Goal: Task Accomplishment & Management: Complete application form

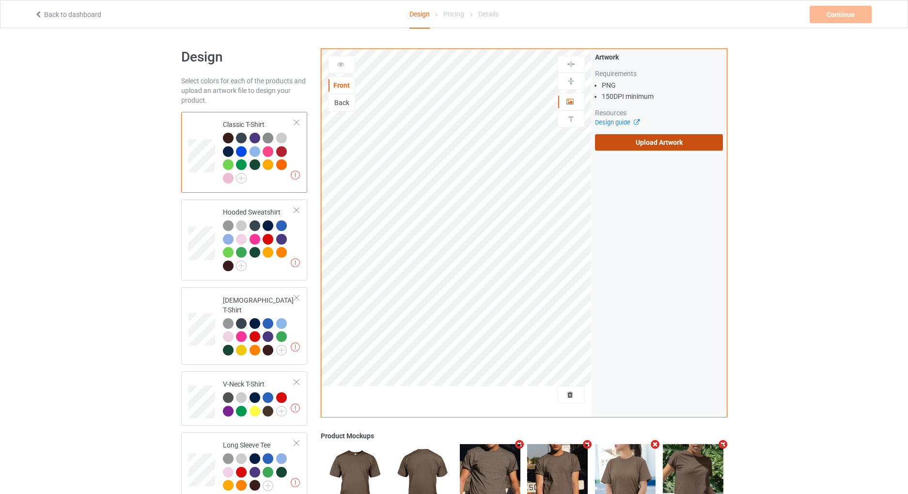
click at [626, 147] on label "Upload Artwork" at bounding box center [659, 142] width 128 height 16
click at [0, 0] on input "Upload Artwork" at bounding box center [0, 0] width 0 height 0
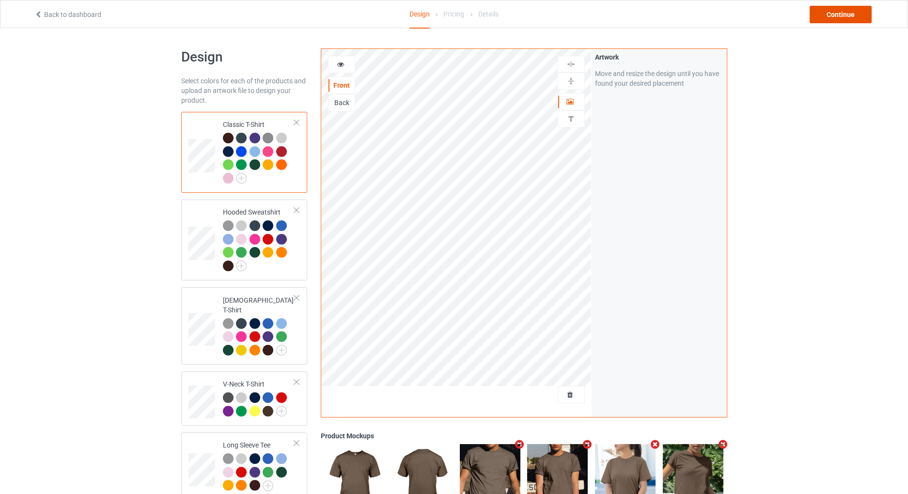
click at [844, 14] on div "Continue" at bounding box center [841, 14] width 62 height 17
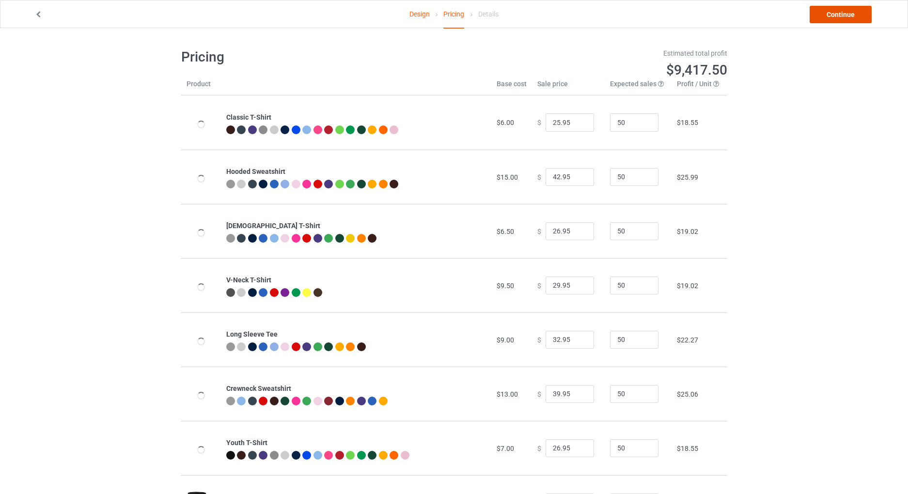
click at [835, 11] on link "Continue" at bounding box center [841, 14] width 62 height 17
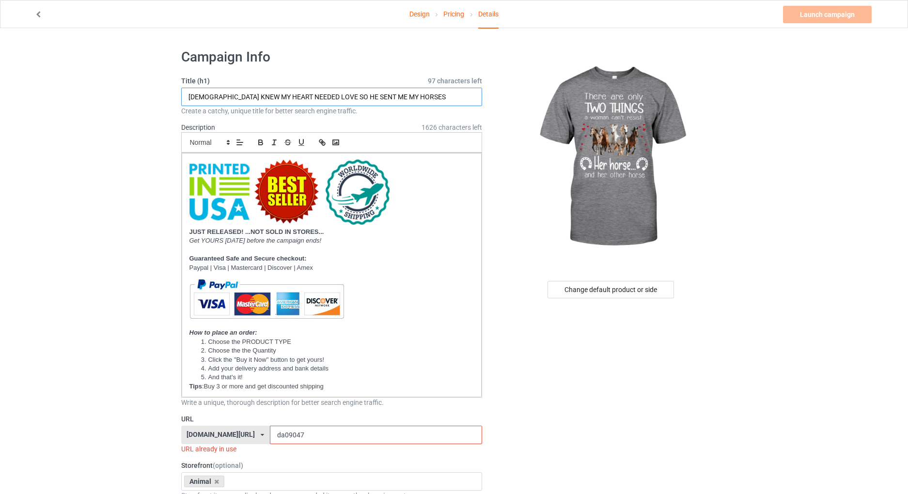
drag, startPoint x: 396, startPoint y: 94, endPoint x: 103, endPoint y: 115, distance: 294.0
paste input "THERE ARE TWO THINGS A WOMAN CAN'T RESIST.. HER CAT.. AND HER OTHER CAT"
drag, startPoint x: 373, startPoint y: 97, endPoint x: 363, endPoint y: 101, distance: 10.7
click at [363, 101] on input "THERE ARE TWO THINGS A WOMAN CAN'T RESIST.. HER CAT.. AND HER OTHER CAT" at bounding box center [331, 97] width 301 height 18
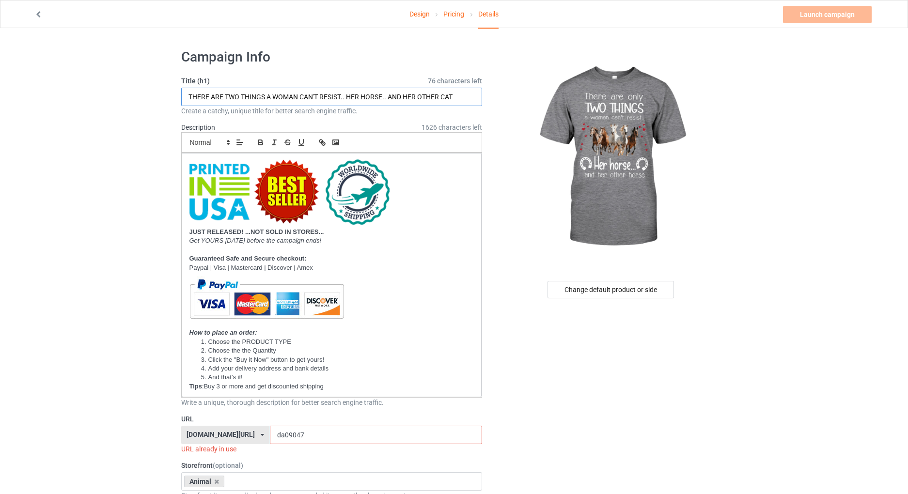
drag, startPoint x: 456, startPoint y: 96, endPoint x: 444, endPoint y: 102, distance: 12.4
click at [444, 102] on input "THERE ARE TWO THINGS A WOMAN CAN'T RESIST.. HER HORSE.. AND HER OTHER CAT" at bounding box center [331, 97] width 301 height 18
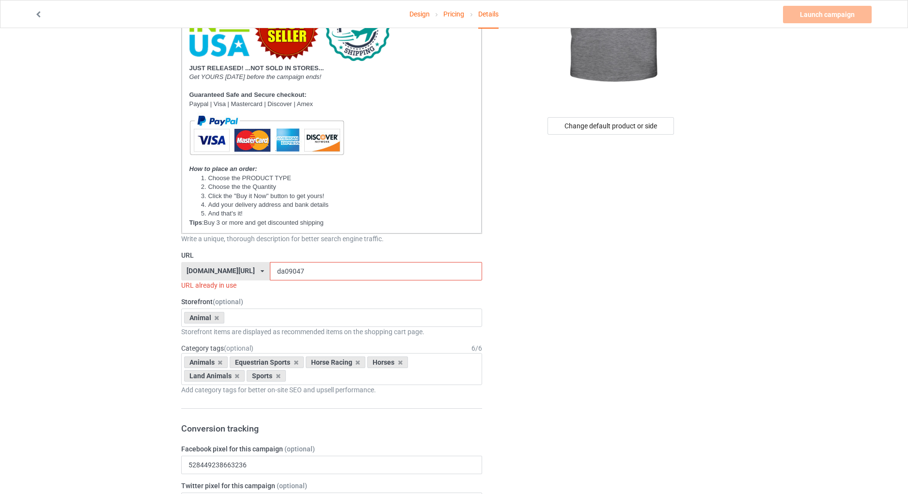
scroll to position [226, 0]
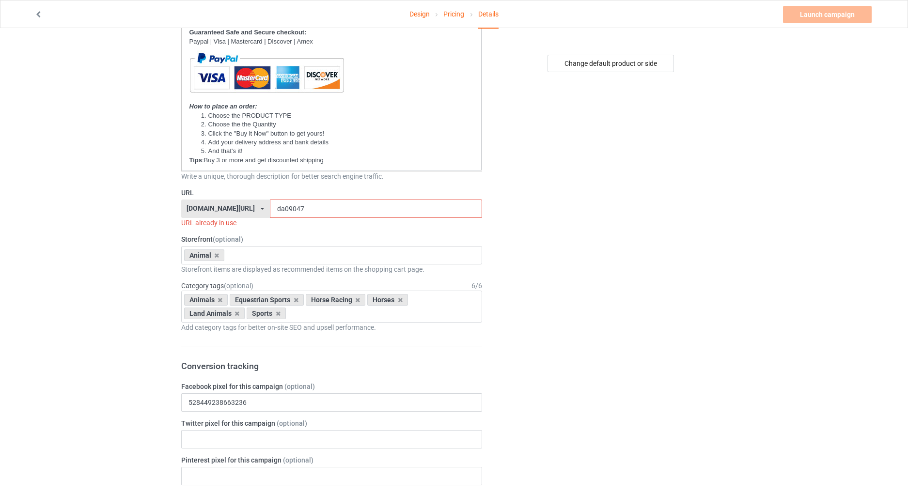
type input "THERE ARE TWO THINGS A WOMAN CAN'T RESIST.. HER HORSE.. AND HER OTHER HORSE"
drag, startPoint x: 300, startPoint y: 212, endPoint x: 255, endPoint y: 218, distance: 45.5
click at [255, 218] on div "URL [DOMAIN_NAME][URL] [DOMAIN_NAME][URL] [DOMAIN_NAME][URL] [DOMAIN_NAME][URL]…" at bounding box center [331, 208] width 301 height 40
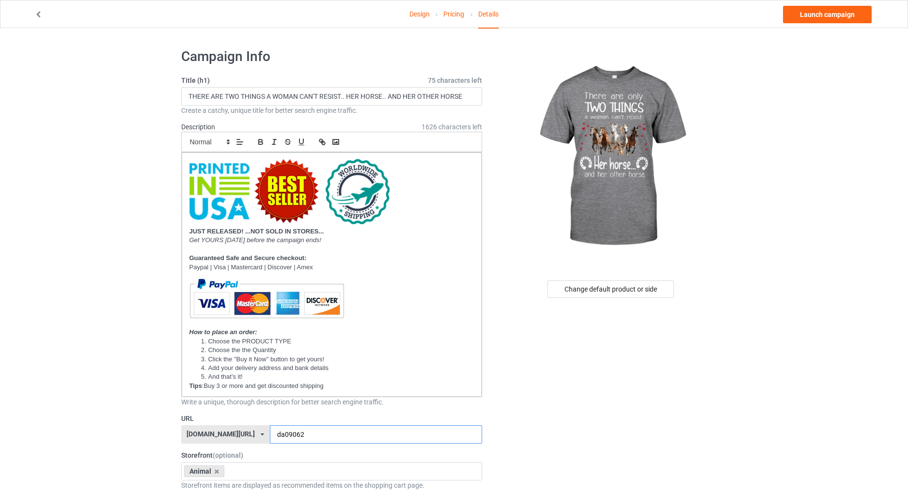
scroll to position [0, 0]
type input "da09062"
click at [419, 15] on link "Design" at bounding box center [420, 13] width 20 height 27
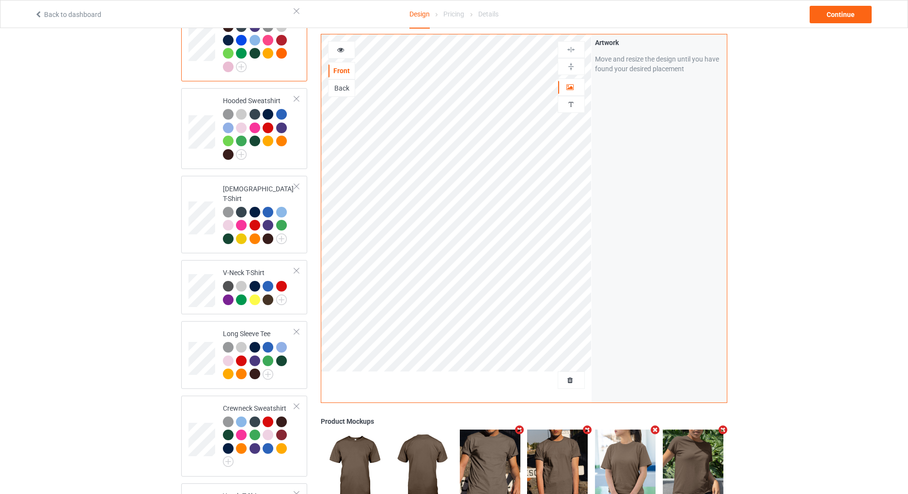
scroll to position [418, 0]
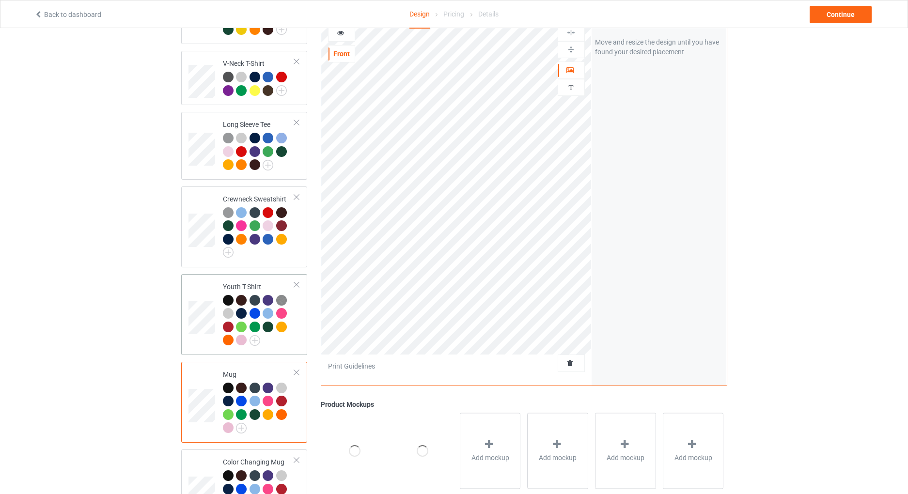
scroll to position [305, 0]
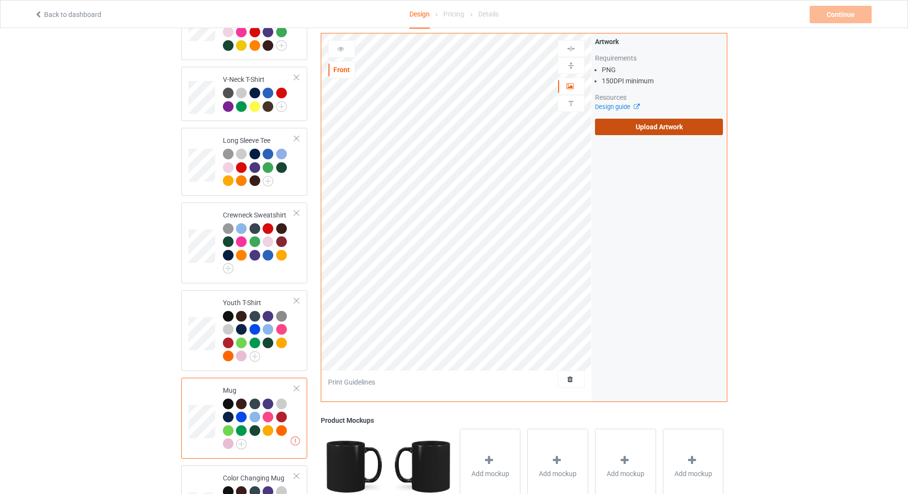
click at [639, 128] on label "Upload Artwork" at bounding box center [659, 127] width 128 height 16
click at [0, 0] on input "Upload Artwork" at bounding box center [0, 0] width 0 height 0
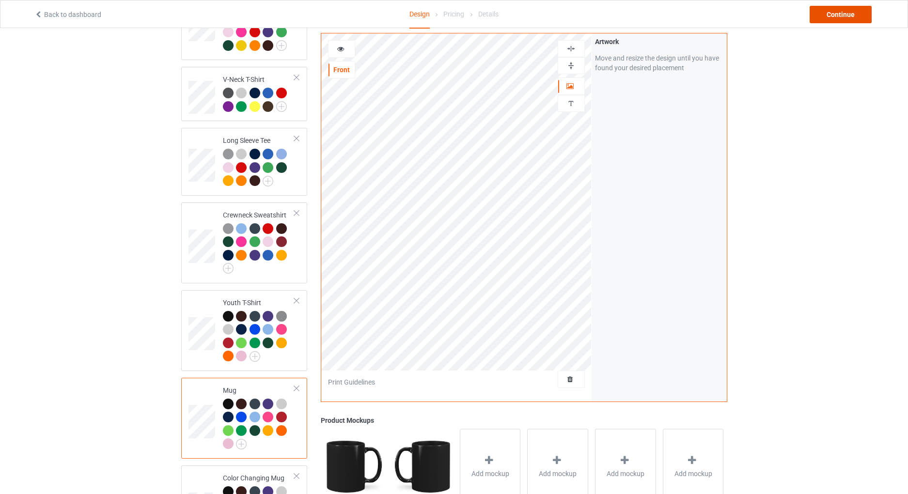
click at [855, 14] on div "Continue" at bounding box center [841, 14] width 62 height 17
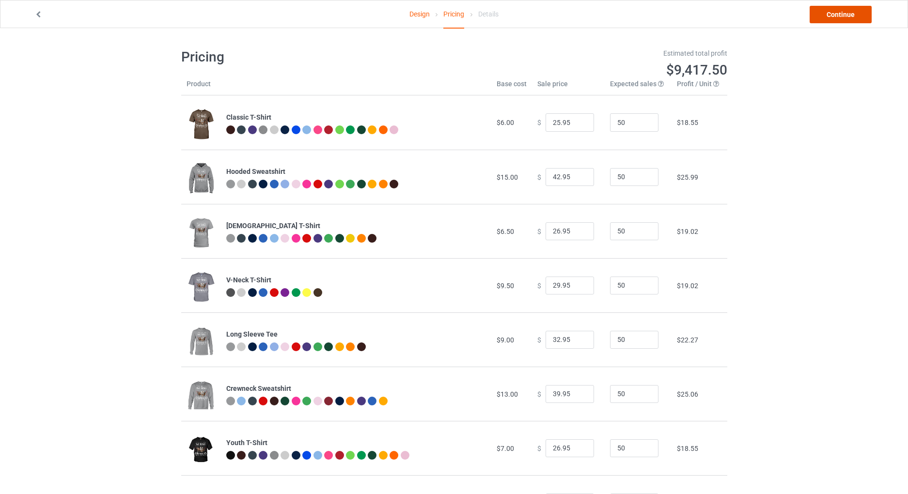
click at [855, 14] on link "Continue" at bounding box center [841, 14] width 62 height 17
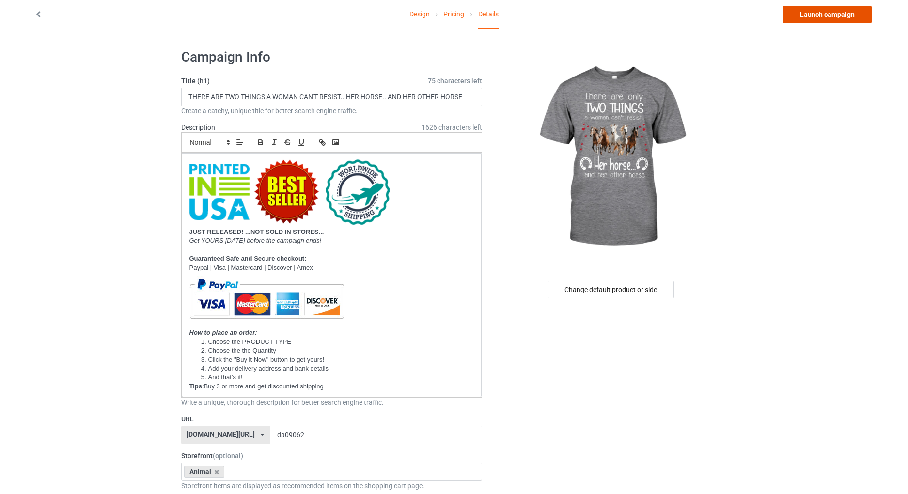
click at [822, 21] on link "Launch campaign" at bounding box center [827, 14] width 89 height 17
